Goal: Information Seeking & Learning: Learn about a topic

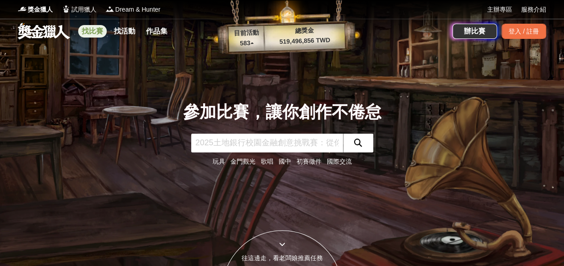
click at [90, 32] on link "找比賽" at bounding box center [92, 31] width 29 height 13
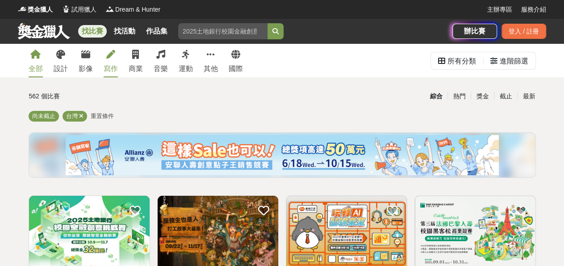
click at [108, 67] on div "寫作" at bounding box center [111, 68] width 14 height 11
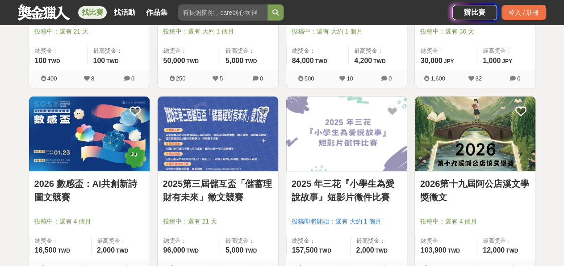
scroll to position [1088, 0]
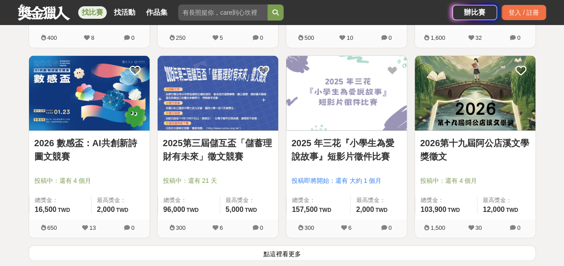
click at [505, 119] on img at bounding box center [475, 93] width 121 height 75
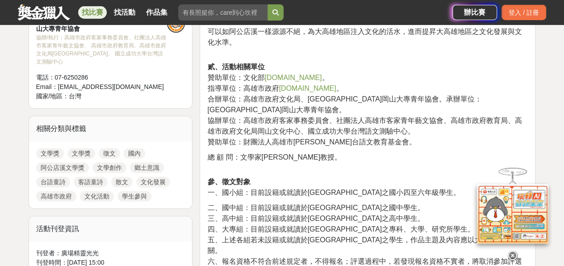
scroll to position [415, 0]
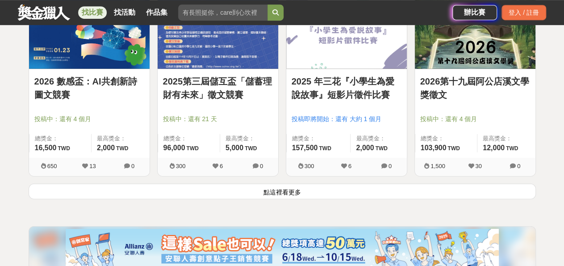
scroll to position [1140, 0]
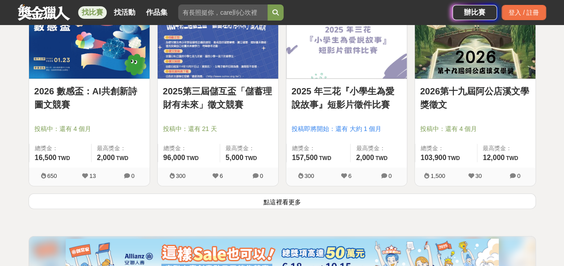
click at [298, 199] on button "點這裡看更多" at bounding box center [282, 201] width 507 height 16
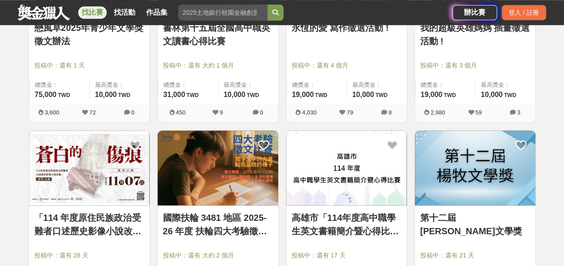
scroll to position [2176, 0]
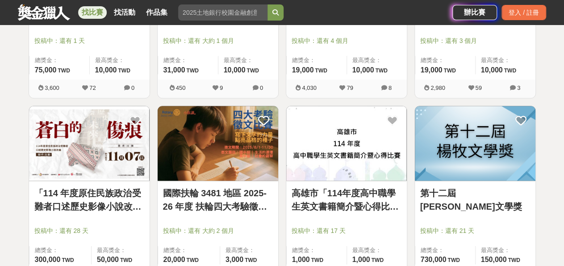
click at [473, 139] on img at bounding box center [475, 143] width 121 height 75
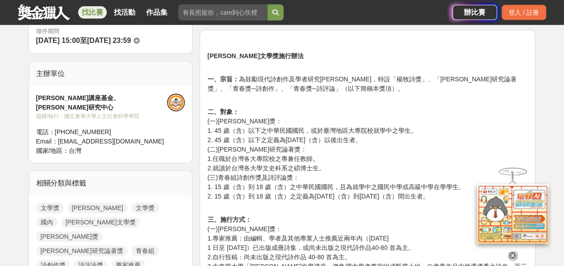
scroll to position [311, 0]
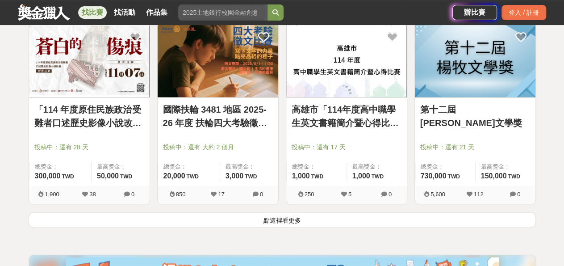
scroll to position [2280, 0]
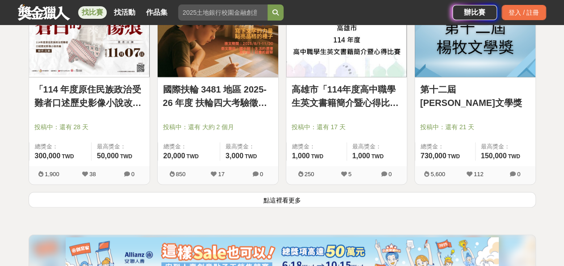
click at [289, 196] on button "點這裡看更多" at bounding box center [282, 200] width 507 height 16
